Goal: Navigation & Orientation: Find specific page/section

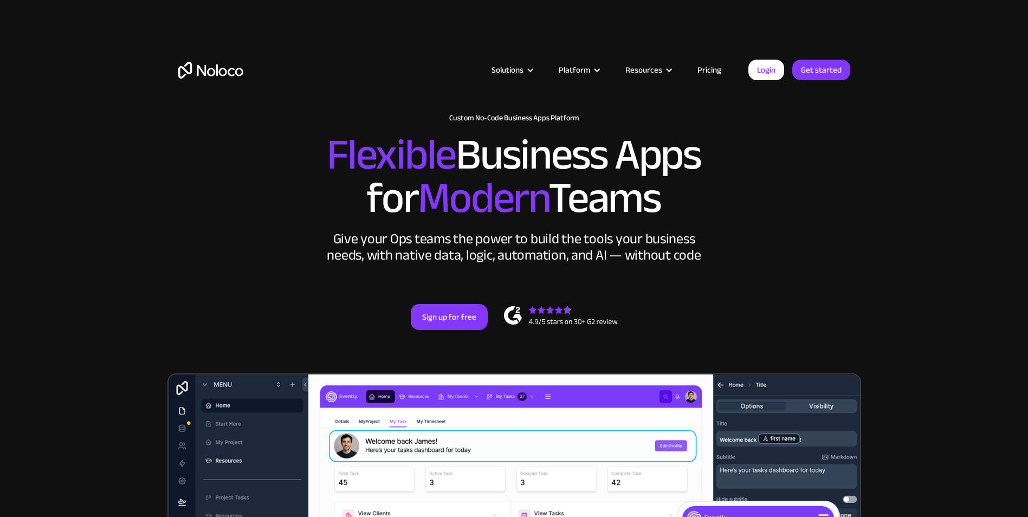
click at [712, 96] on div "Solutions Use Cases Business Types Project Management Keep track of customers, …" at bounding box center [514, 70] width 694 height 86
click at [766, 74] on link "Login" at bounding box center [766, 70] width 36 height 21
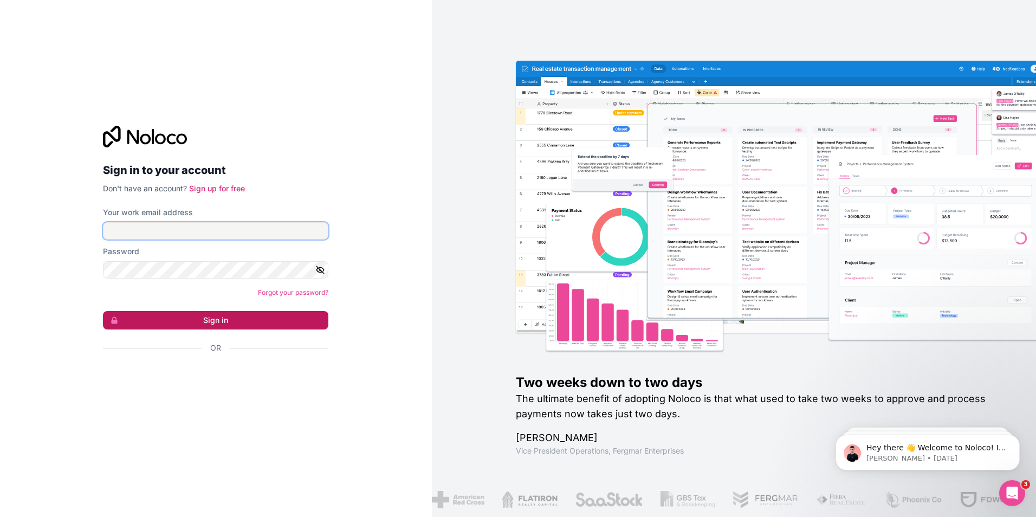
type input "[EMAIL_ADDRESS][DOMAIN_NAME]"
click at [184, 314] on button "Sign in" at bounding box center [215, 320] width 225 height 18
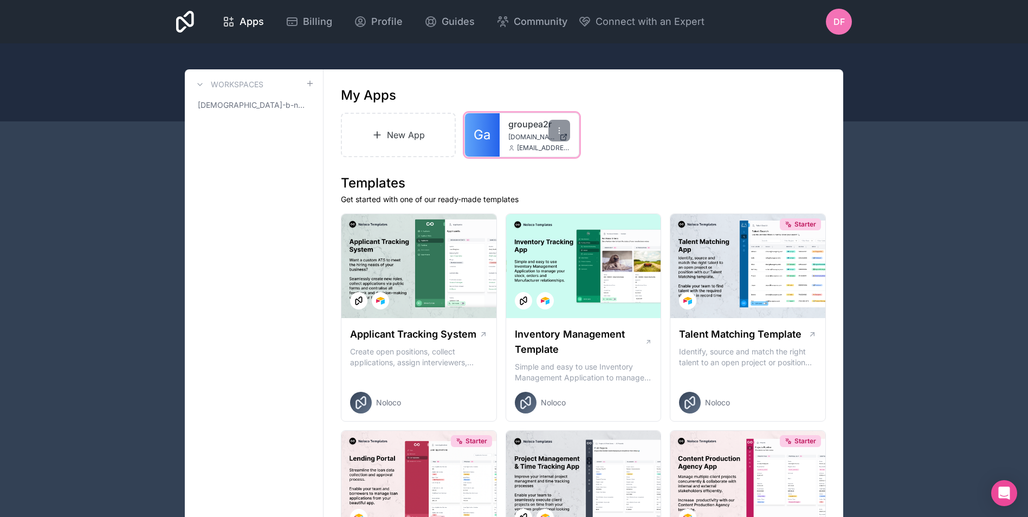
click at [506, 135] on div "groupea2r [DOMAIN_NAME] [DOMAIN_NAME][EMAIL_ADDRESS][DOMAIN_NAME]" at bounding box center [539, 134] width 79 height 43
click at [486, 141] on span "Ga" at bounding box center [482, 134] width 17 height 17
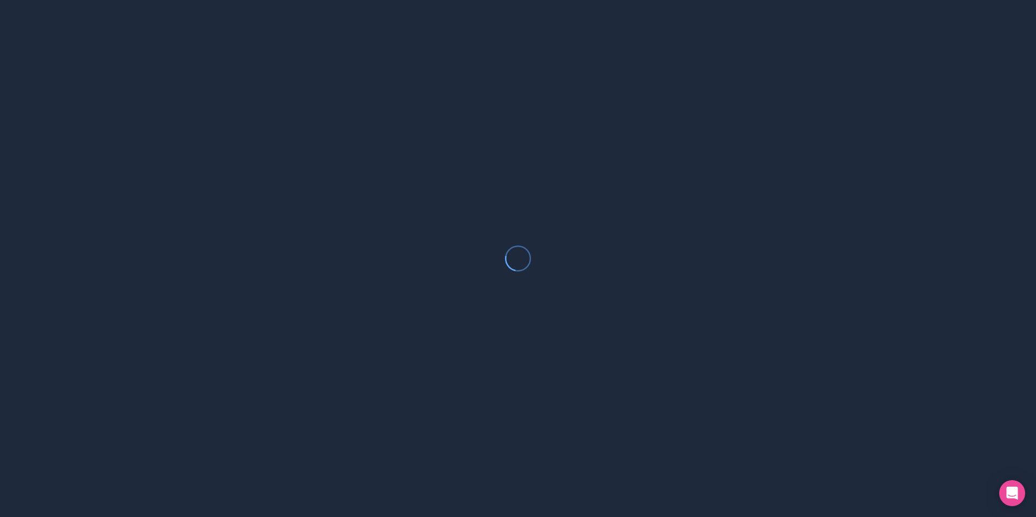
click at [486, 141] on div at bounding box center [518, 258] width 1036 height 517
